Goal: Find contact information: Find contact information

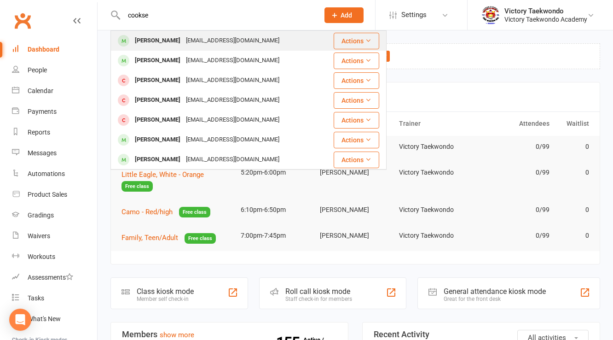
type input "cookse"
click at [183, 43] on div "[EMAIL_ADDRESS][DOMAIN_NAME]" at bounding box center [232, 40] width 99 height 13
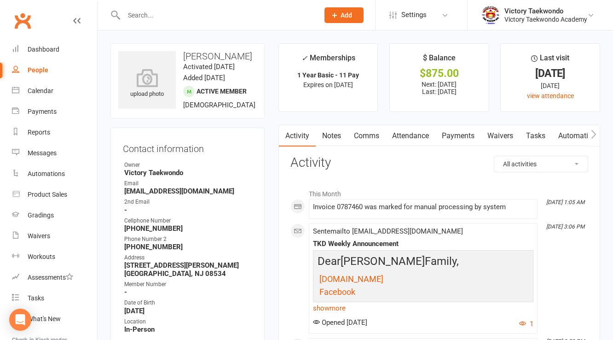
click at [159, 195] on strong "[EMAIL_ADDRESS][DOMAIN_NAME]" at bounding box center [188, 191] width 128 height 8
click at [159, 195] on strong "cookseygail@gmail.com" at bounding box center [188, 191] width 128 height 8
copy render-form-field "cookseygail@gmail.com"
click at [223, 200] on ul "Owner Victory Taekwondo Email cookseygail@gmail.com 2nd Email - Cellphone Numbe…" at bounding box center [187, 247] width 129 height 173
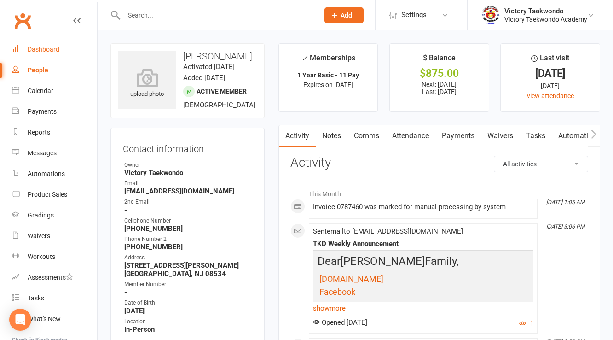
click at [41, 50] on div "Dashboard" at bounding box center [44, 49] width 32 height 7
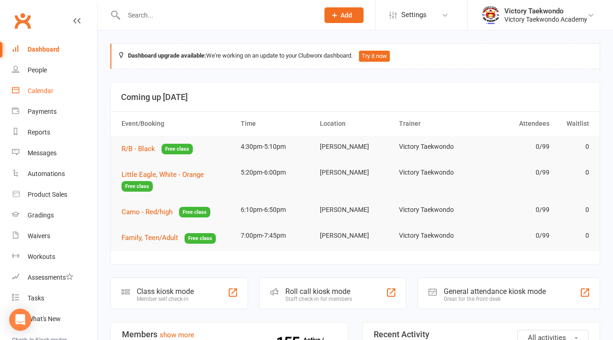
click at [41, 94] on div "Calendar" at bounding box center [41, 90] width 26 height 7
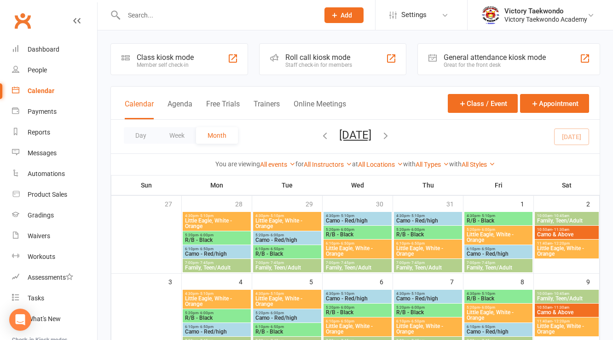
click at [217, 66] on div "Class kiosk mode Member self check-in" at bounding box center [180, 59] width 138 height 32
